Goal: Task Accomplishment & Management: Use online tool/utility

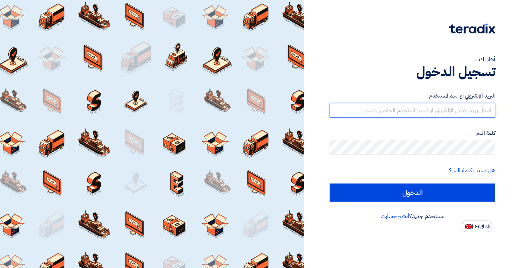
type input "[EMAIL_ADDRESS][DOMAIN_NAME]"
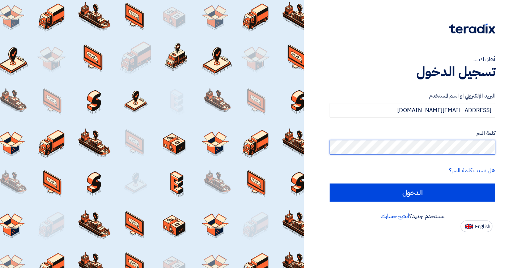
click at [413, 192] on input "الدخول" at bounding box center [413, 192] width 166 height 18
type input "Sign in"
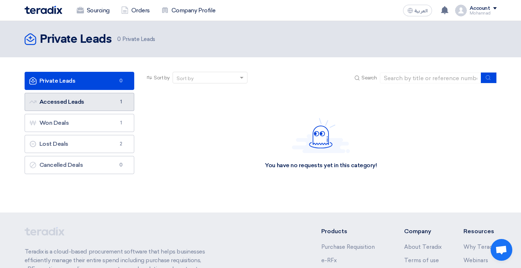
click at [57, 103] on link "Accessed Leads Accessed Leads 1" at bounding box center [80, 102] width 110 height 18
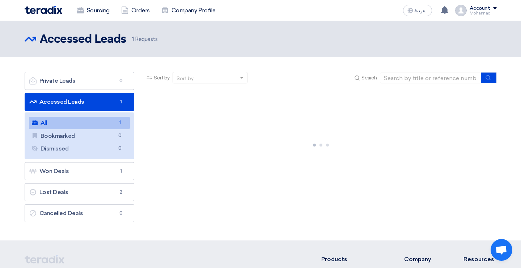
click at [57, 103] on link "Accessed Leads Accessed Leads 1" at bounding box center [80, 102] width 110 height 18
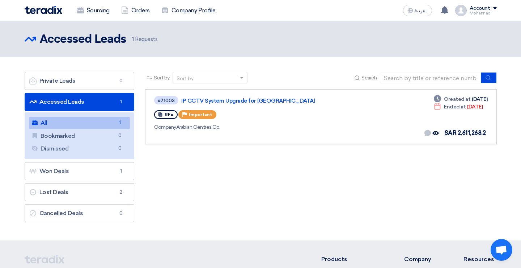
click at [194, 169] on div "Sort by Sort by Search Category Owner Type" at bounding box center [321, 149] width 362 height 154
click at [43, 122] on link "All All 1" at bounding box center [79, 123] width 101 height 12
click at [68, 171] on link "Won Deals Won Deals 1" at bounding box center [80, 171] width 110 height 18
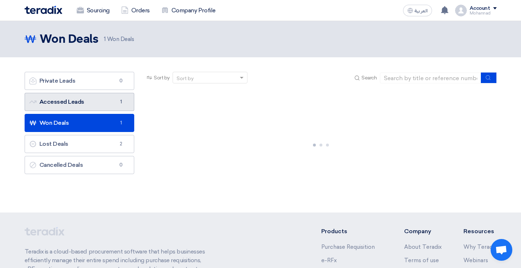
click at [59, 106] on link "Accessed Leads Accessed Leads 1" at bounding box center [80, 102] width 110 height 18
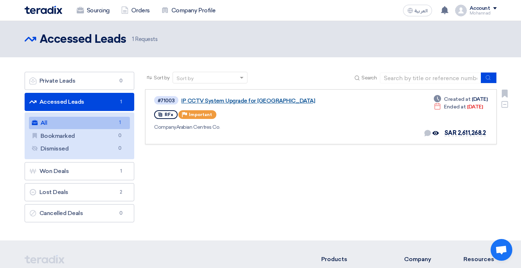
click at [208, 100] on link "IP CCTV System Upgrade for [GEOGRAPHIC_DATA]" at bounding box center [271, 100] width 181 height 7
